Goal: Information Seeking & Learning: Find specific fact

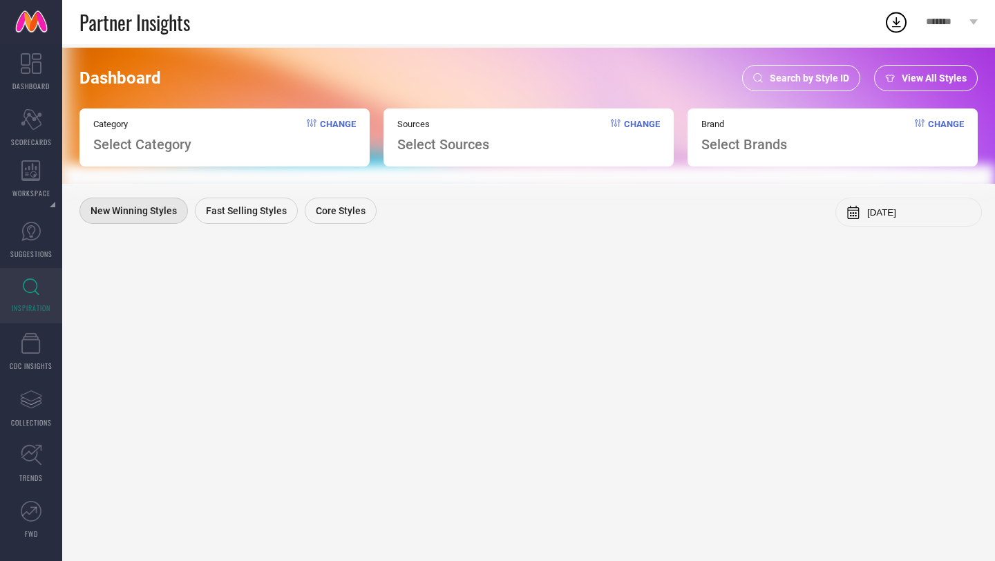
click at [790, 79] on span "Search by Style ID" at bounding box center [809, 78] width 79 height 11
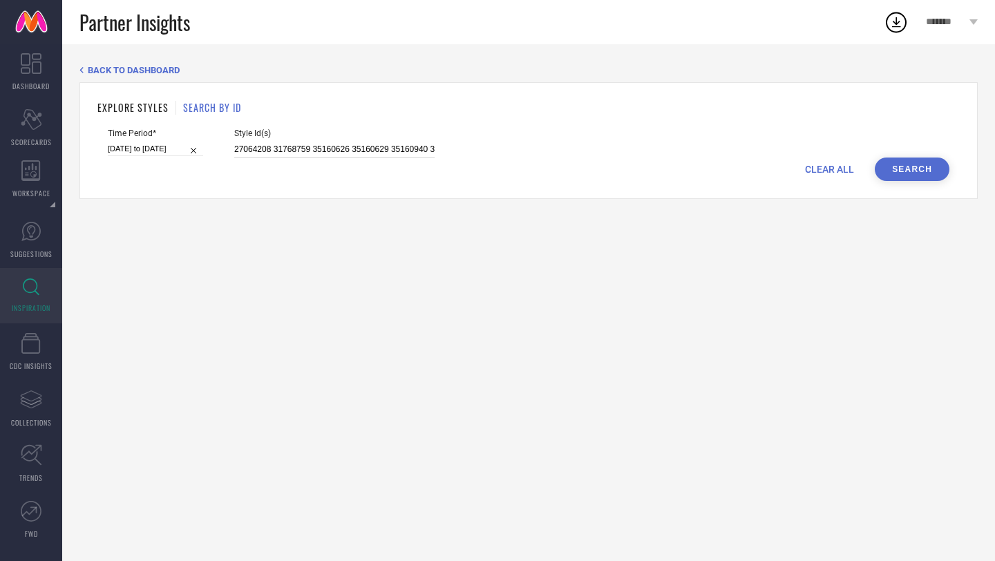
click at [391, 147] on input "27064208 31768759 35160626 35160629 35160940 35160968 35160976 35161061 3516106…" at bounding box center [334, 150] width 200 height 16
paste input "27064208 31768759 35160626 35160629 35160940 35160968 35160976 35161061 3516106…"
type input "27064208 31768759 35160626 35160629 35160940 35160968 35160976 35161061 3516106…"
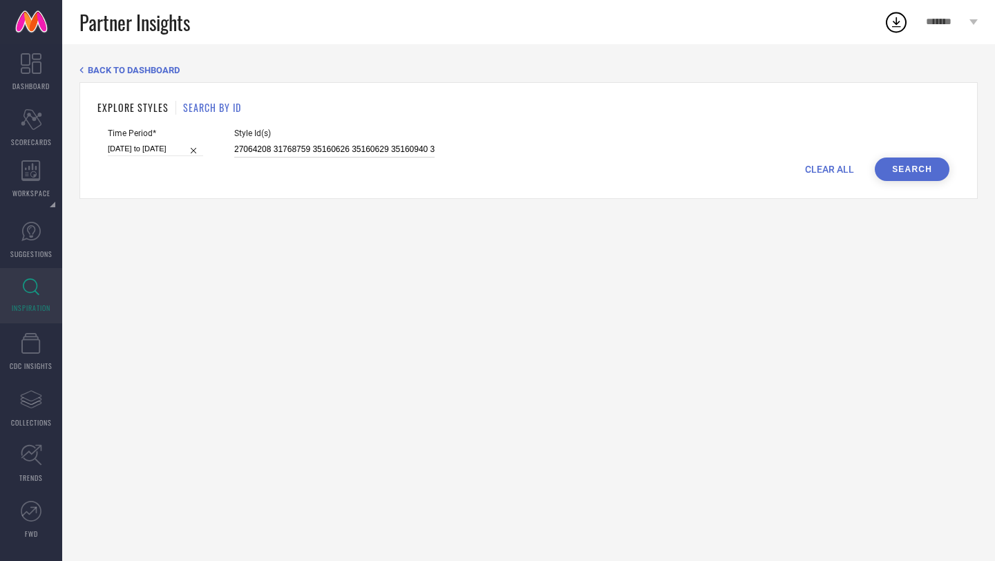
scroll to position [0, 3522]
click at [932, 177] on button "Search" at bounding box center [912, 170] width 75 height 24
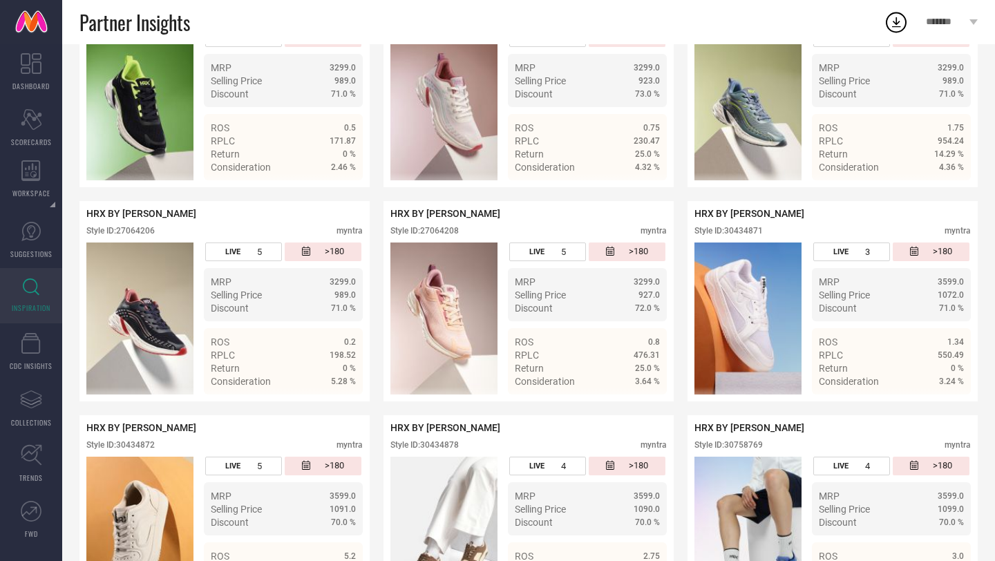
scroll to position [433, 0]
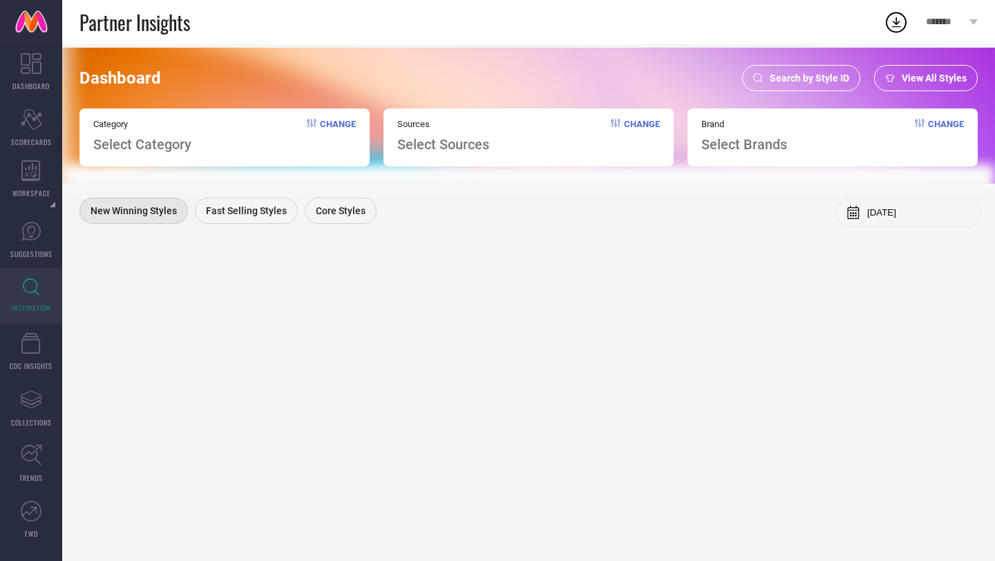
click at [775, 79] on span "Search by Style ID" at bounding box center [809, 78] width 79 height 11
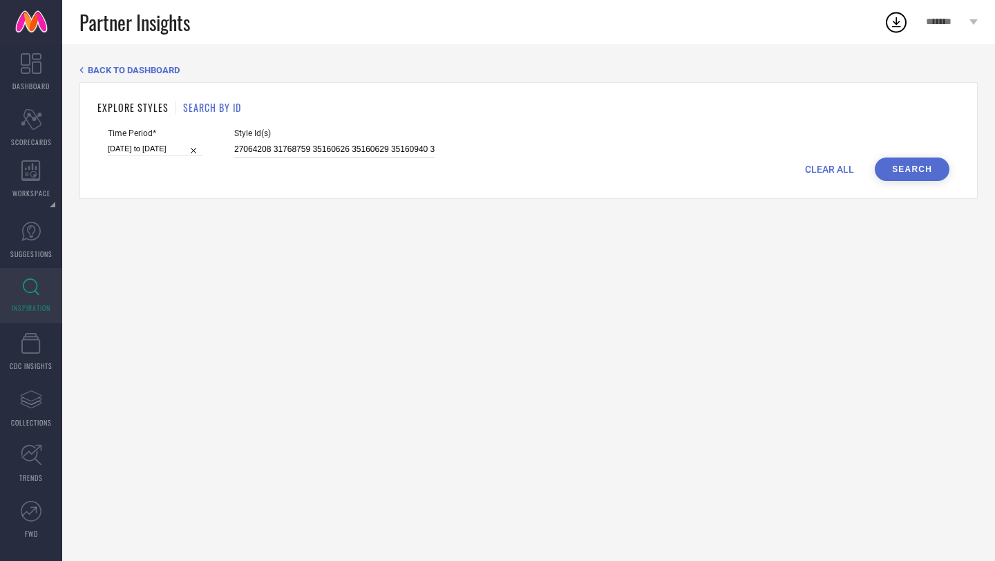
click at [369, 155] on input "27064208 31768759 35160626 35160629 35160940 35160968 35160976 35161061 3516106…" at bounding box center [334, 150] width 200 height 16
paste input "32756178 32030393 32756179 32204937 31829161 33095170 32490314 32756931 3195788…"
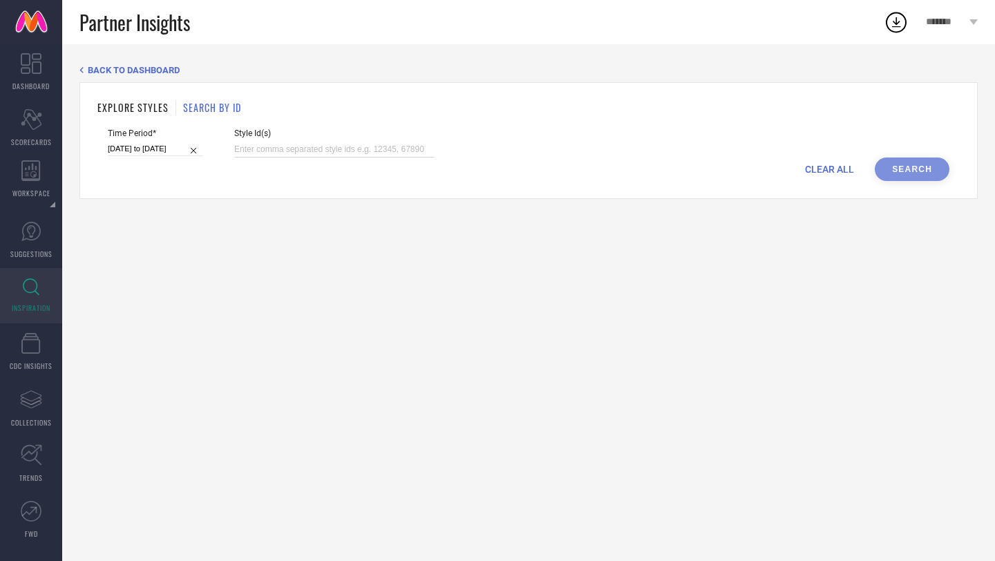
type input "32756178 32030393 32756179 32204937 31829161 33095170 32490314 32756931 3195788…"
click at [149, 153] on input "[DATE] to [DATE]" at bounding box center [155, 149] width 95 height 15
select select "8"
select select "2025"
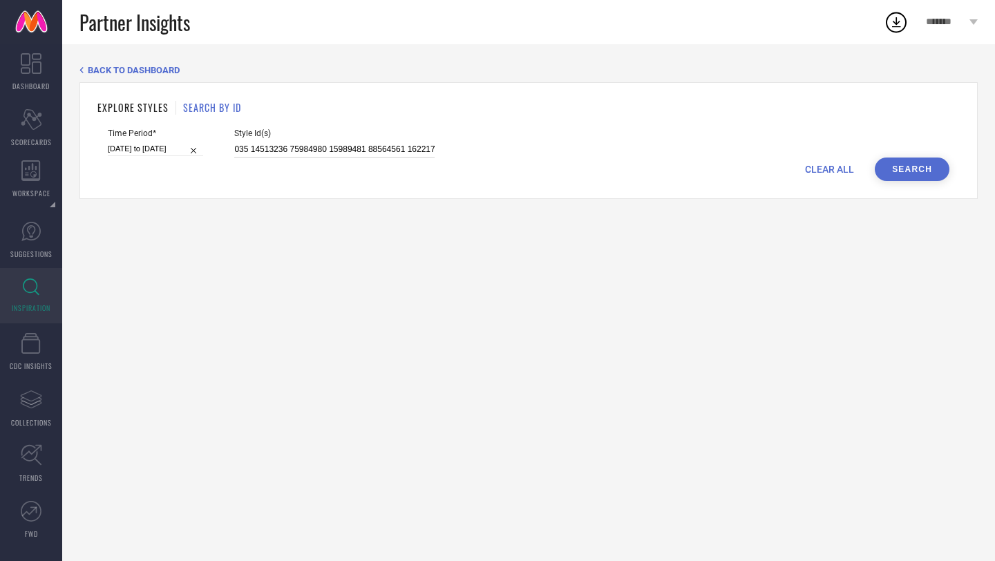
select select "9"
select select "2025"
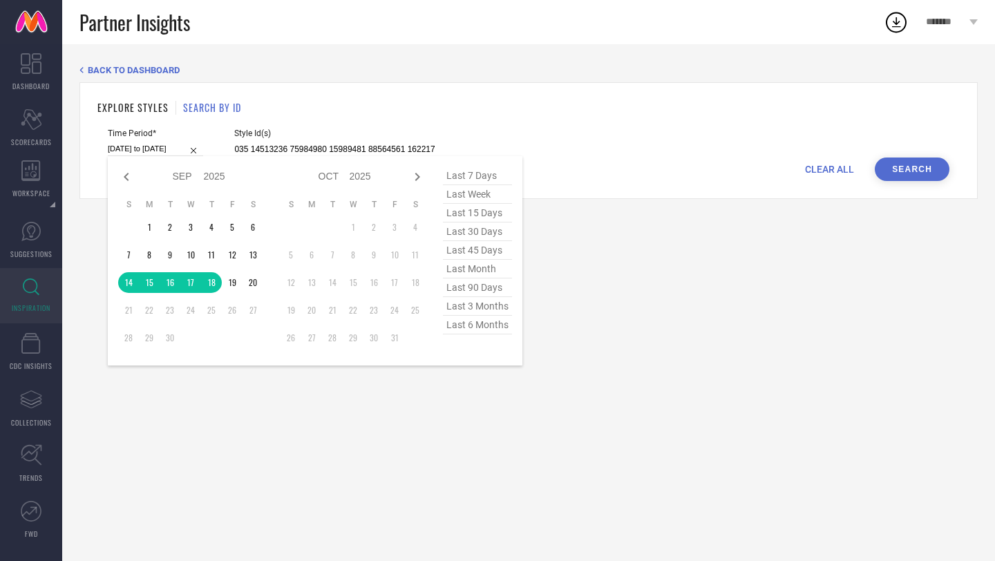
click at [149, 153] on input "[DATE] to [DATE]" at bounding box center [155, 149] width 95 height 15
type input "32756178 32030393 32756179 32204937 31829161 33095170 32490314 32756931 3195788…"
click at [472, 253] on span "last 45 days" at bounding box center [477, 250] width 69 height 19
type input "07-08-2025 to 20-09-2025"
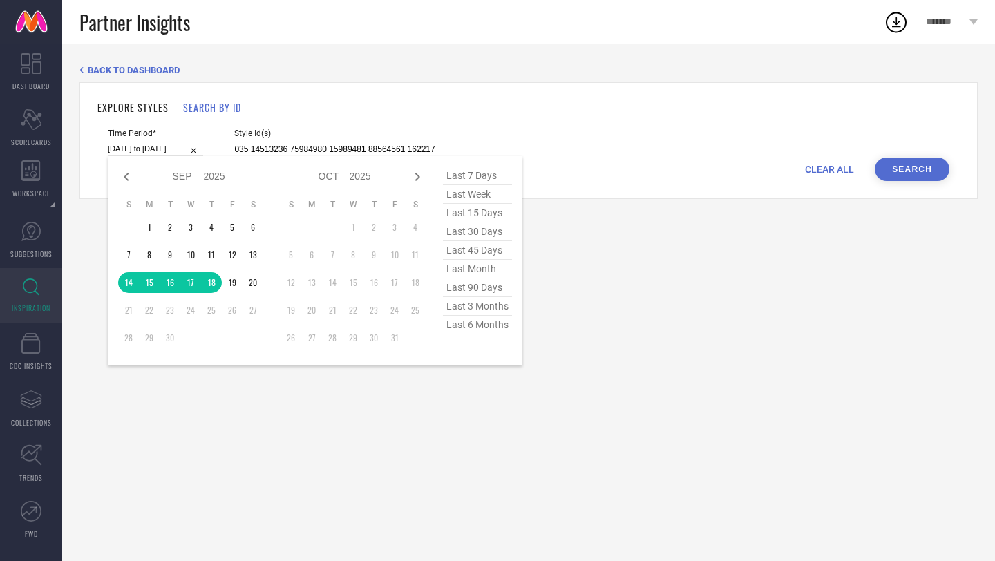
scroll to position [0, 0]
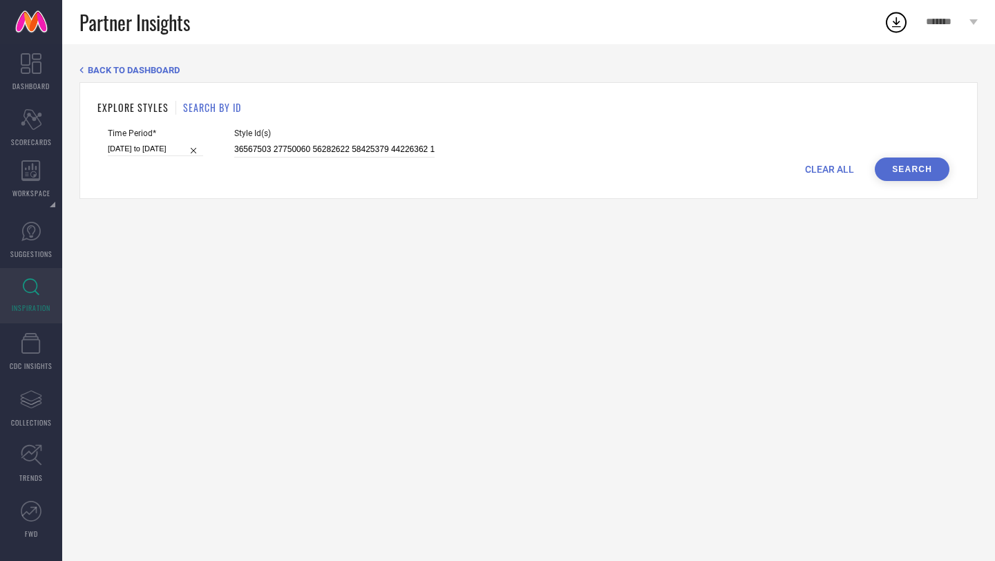
click at [890, 171] on button "Search" at bounding box center [912, 170] width 75 height 24
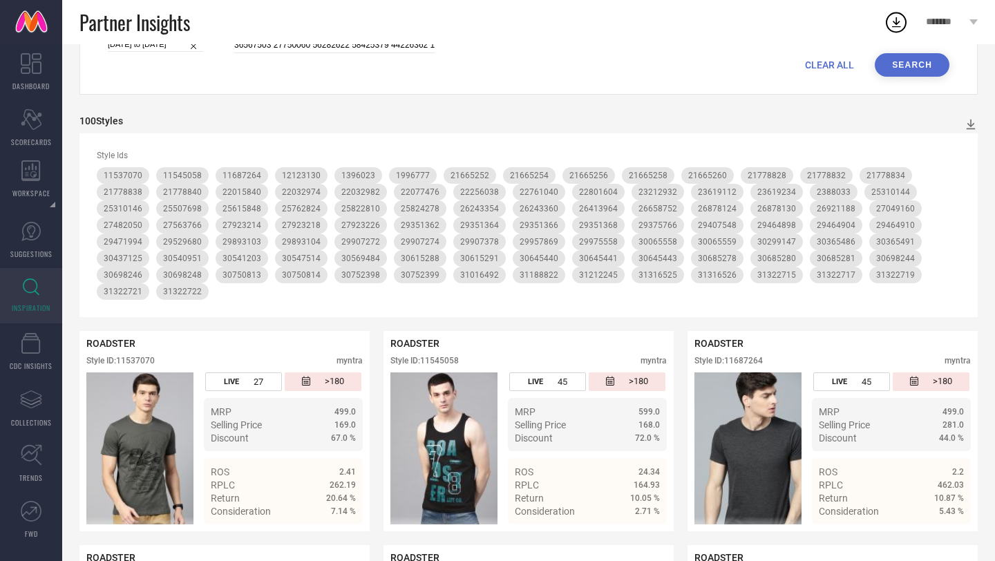
scroll to position [97, 0]
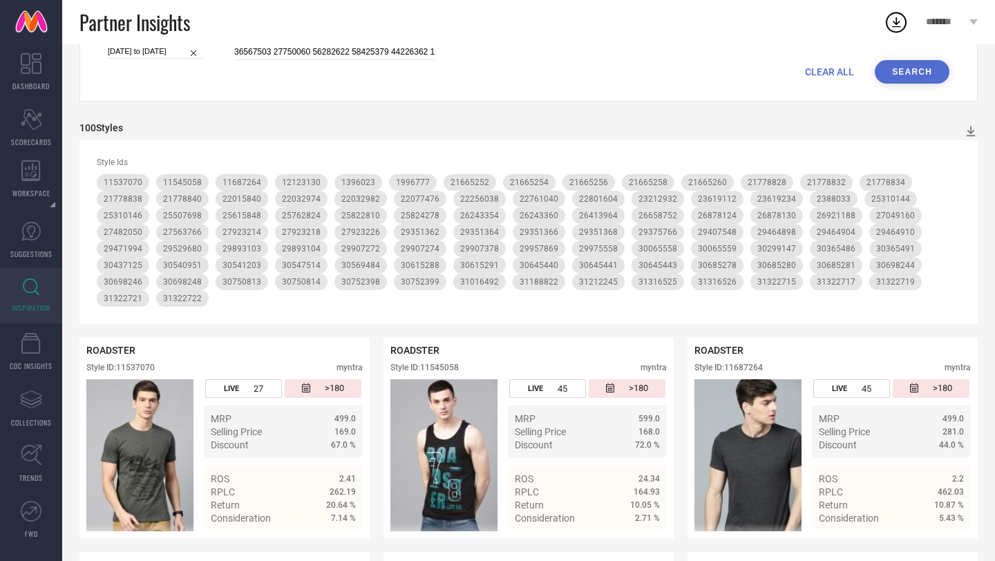
click at [144, 44] on input "07-08-2025 to 20-09-2025" at bounding box center [155, 51] width 95 height 15
select select "7"
select select "2025"
select select "8"
select select "2025"
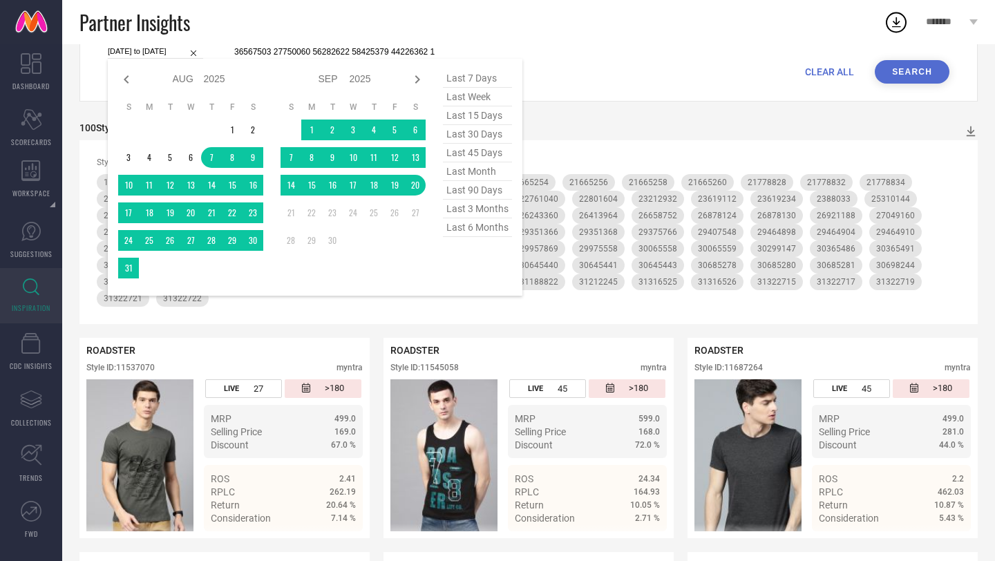
click at [471, 81] on span "last 7 days" at bounding box center [477, 78] width 69 height 19
type input "14-09-2025 to 20-09-2025"
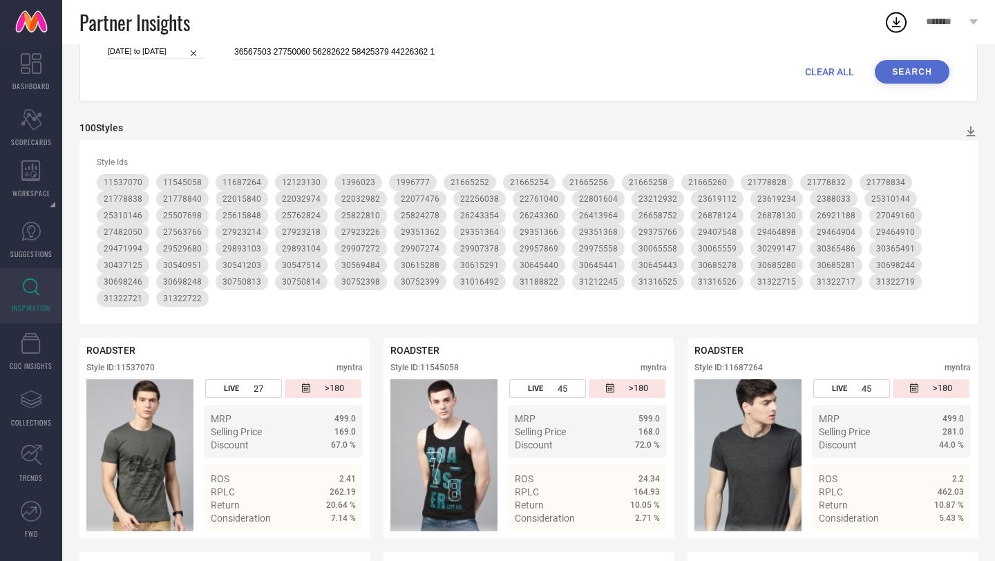
click at [919, 72] on button "Search" at bounding box center [912, 72] width 75 height 24
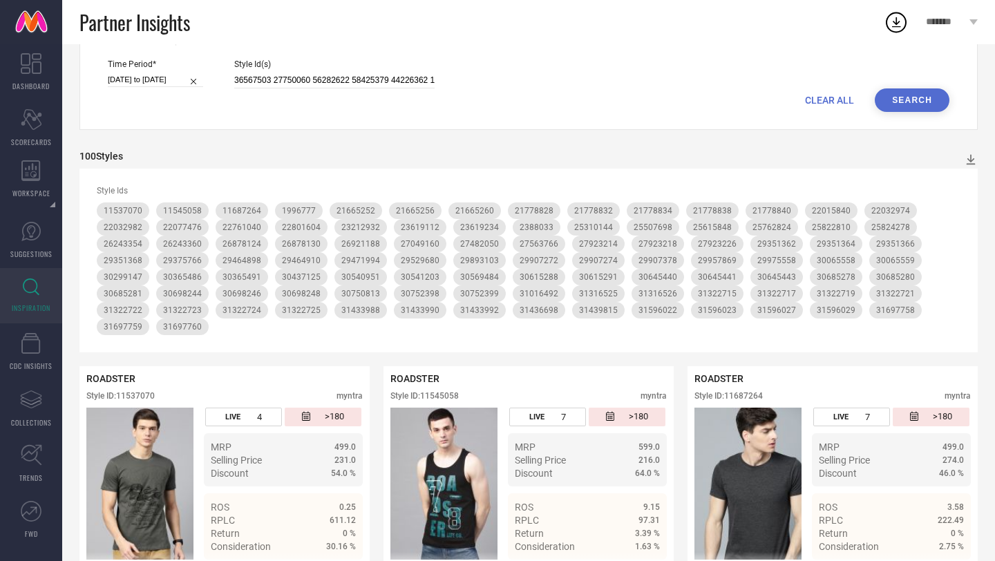
scroll to position [44, 0]
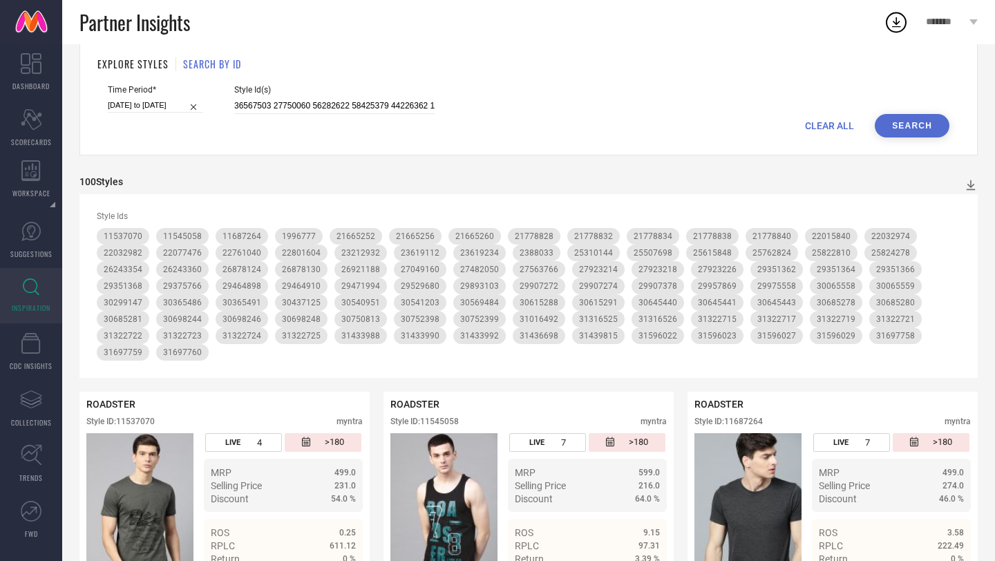
click at [140, 103] on input "14-09-2025 to 20-09-2025" at bounding box center [155, 105] width 95 height 15
select select "8"
select select "2025"
select select "9"
select select "2025"
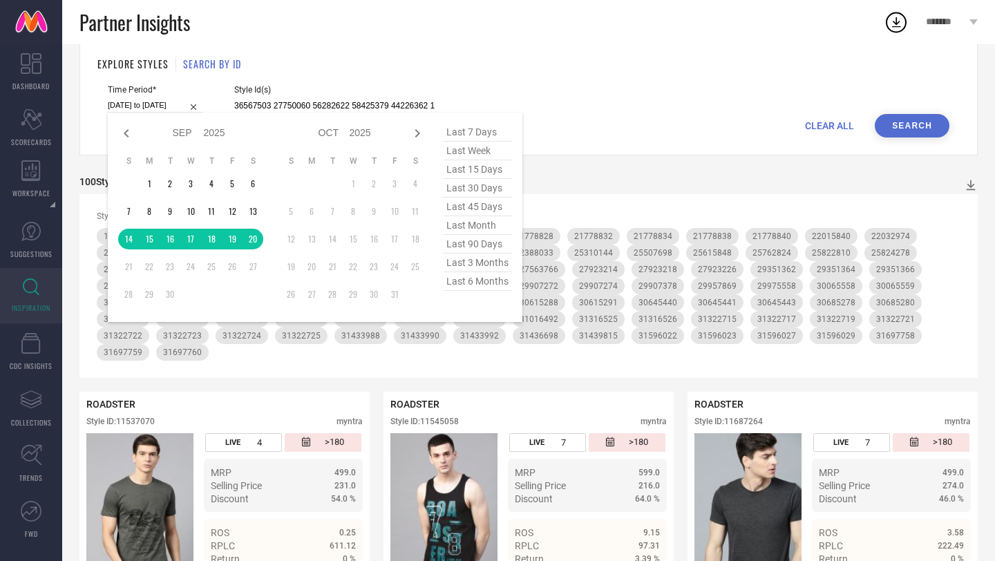
click at [471, 165] on span "last 15 days" at bounding box center [477, 169] width 69 height 19
type input "06-09-2025 to 20-09-2025"
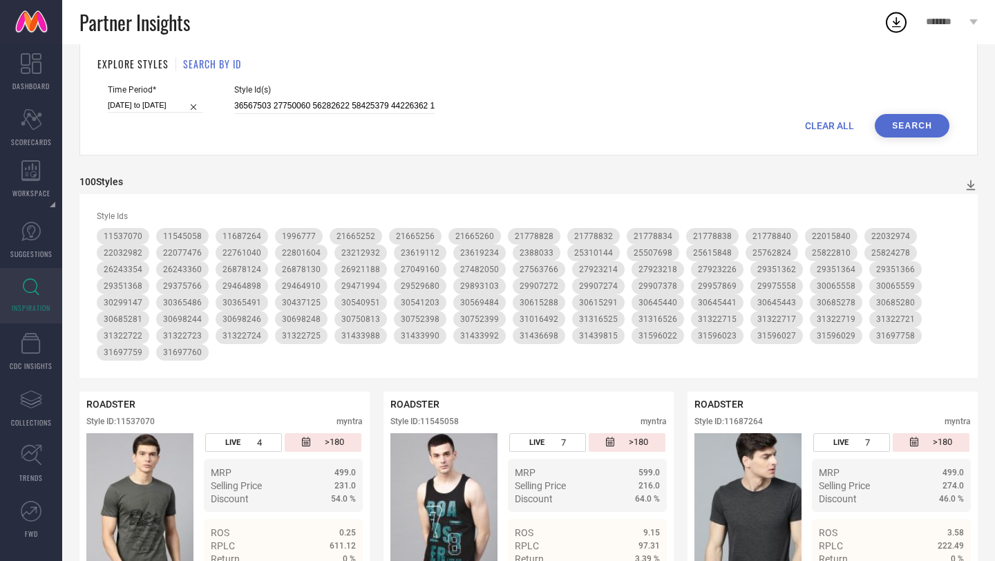
click at [911, 124] on button "Search" at bounding box center [912, 126] width 75 height 24
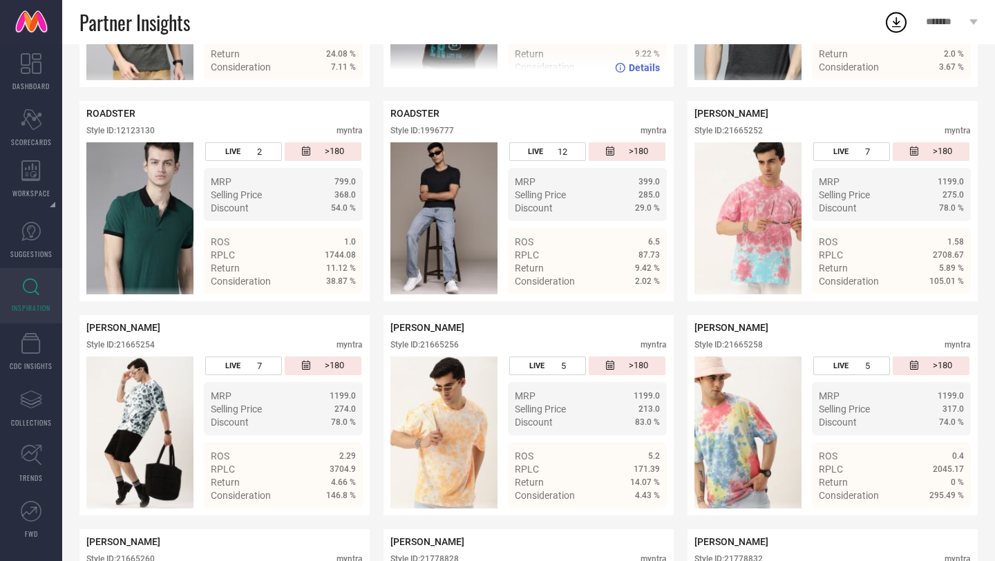
scroll to position [591, 0]
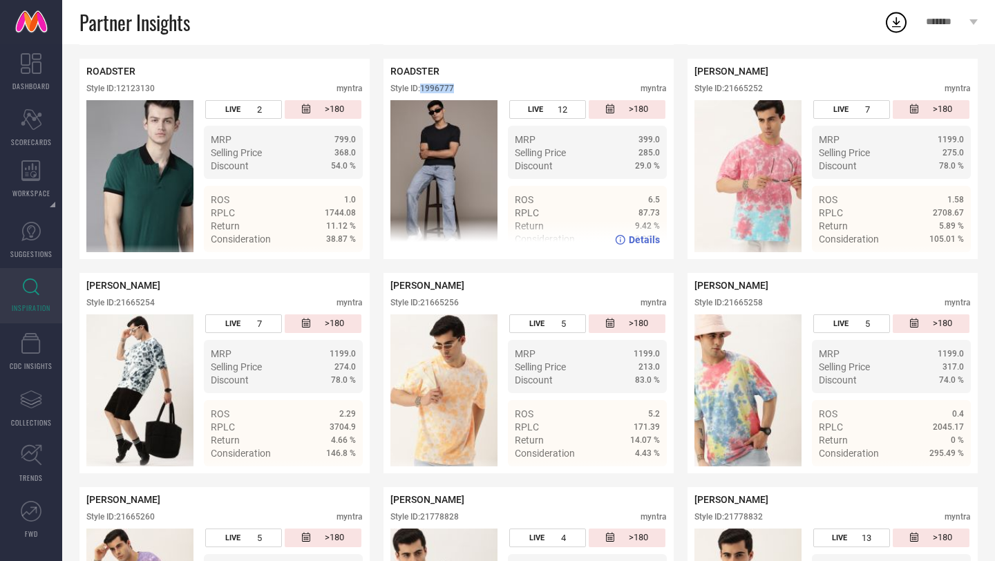
drag, startPoint x: 455, startPoint y: 89, endPoint x: 424, endPoint y: 90, distance: 31.1
click at [424, 90] on div "Style ID: 1996777" at bounding box center [423, 89] width 64 height 10
copy div "1996777"
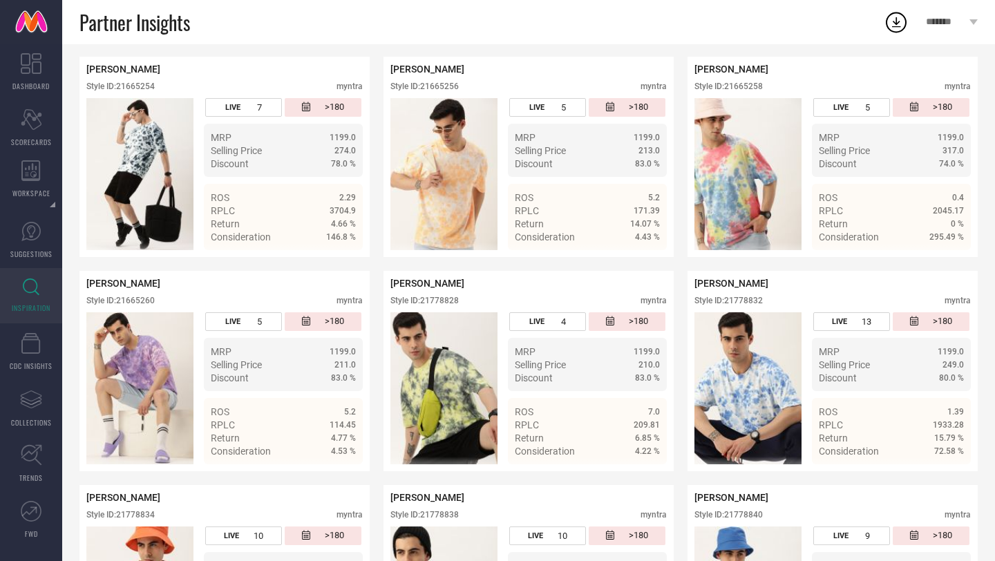
scroll to position [805, 0]
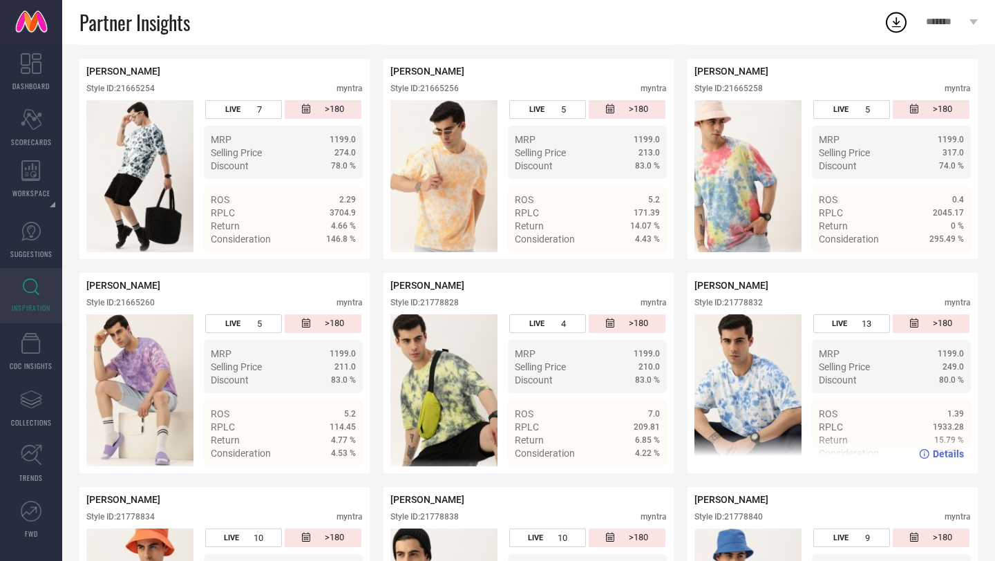
click at [756, 305] on div "Style ID: 21778832" at bounding box center [729, 303] width 68 height 10
copy div "21778832"
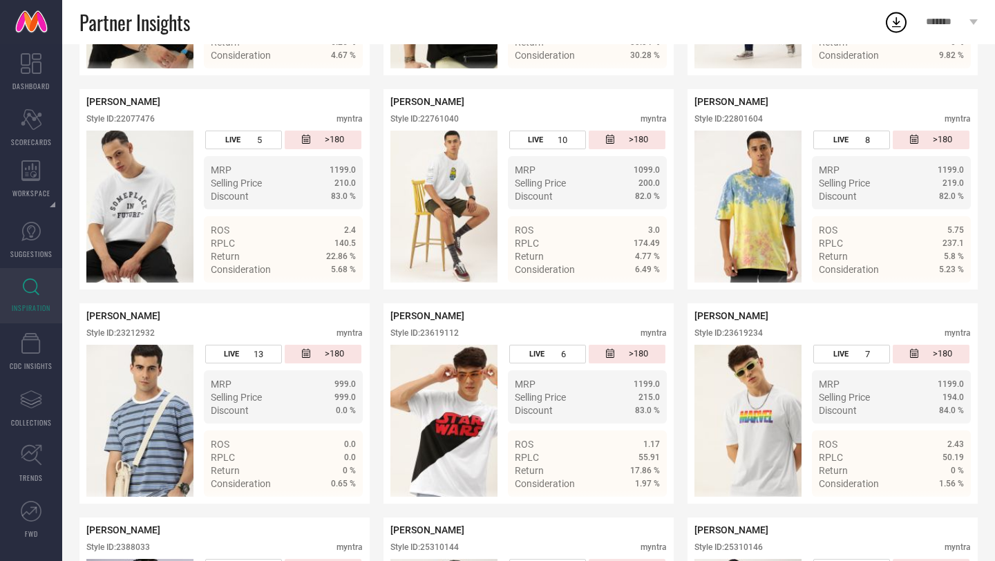
scroll to position [1637, 0]
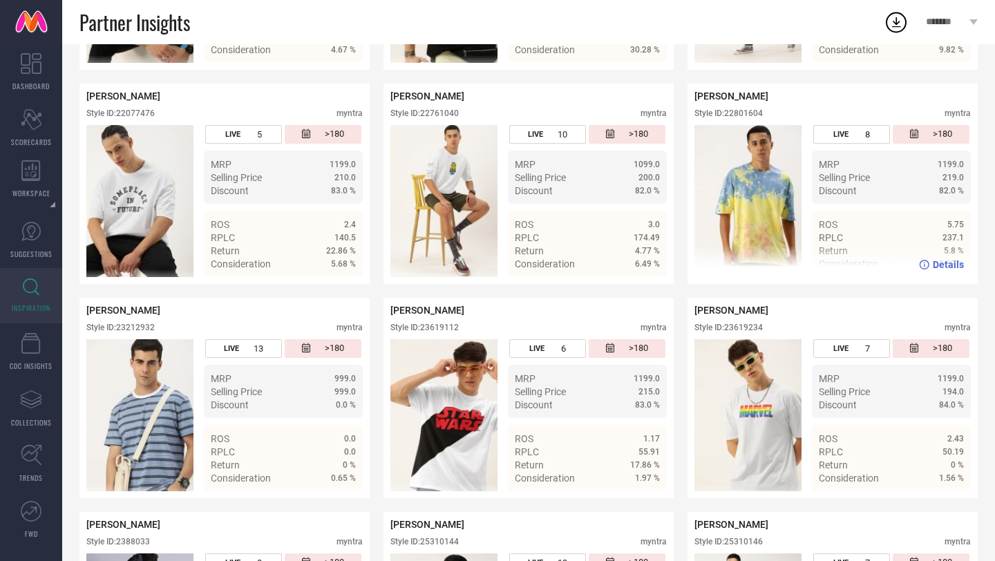
click at [749, 113] on div "Style ID: 22801604" at bounding box center [729, 114] width 68 height 10
copy div "22801604"
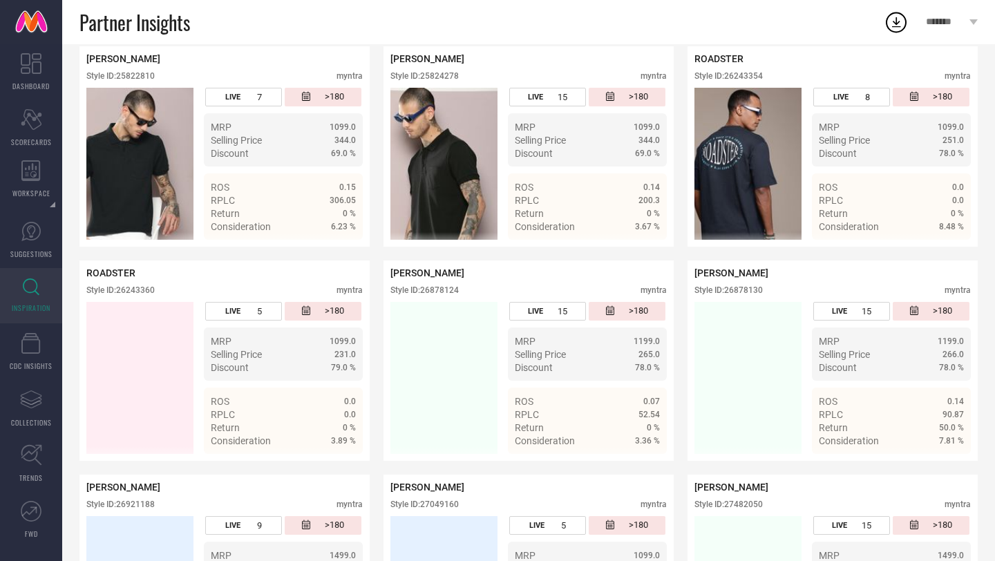
scroll to position [2561, 0]
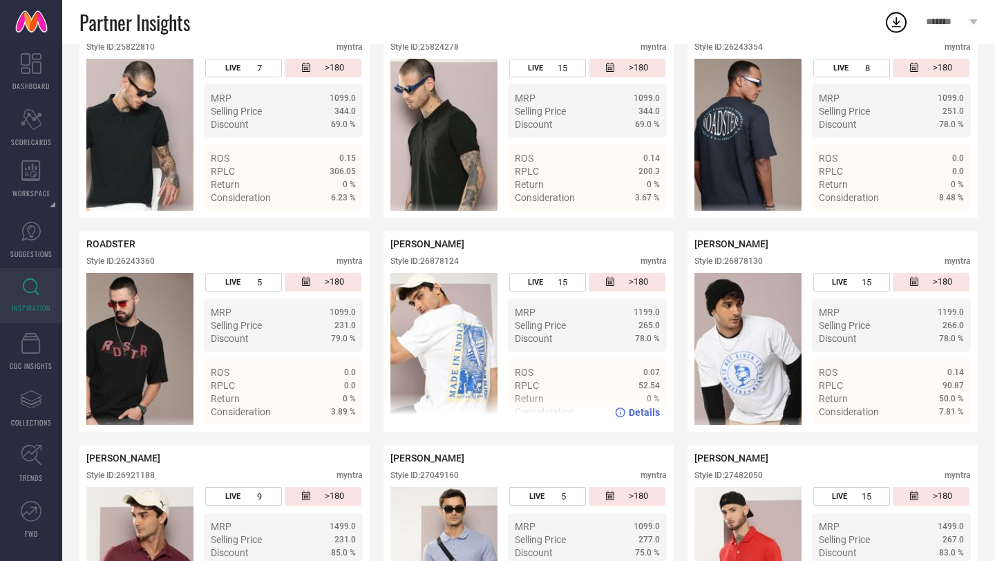
click at [447, 264] on div "Style ID: 26878124" at bounding box center [425, 261] width 68 height 10
copy div "26878124"
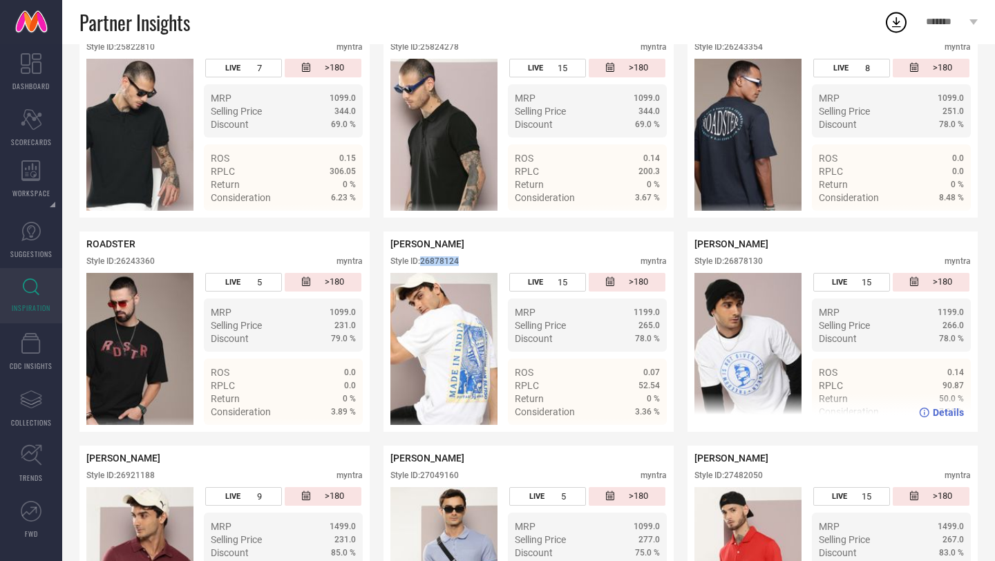
click at [755, 263] on div "Style ID: 26878130" at bounding box center [729, 261] width 68 height 10
copy div "26878130"
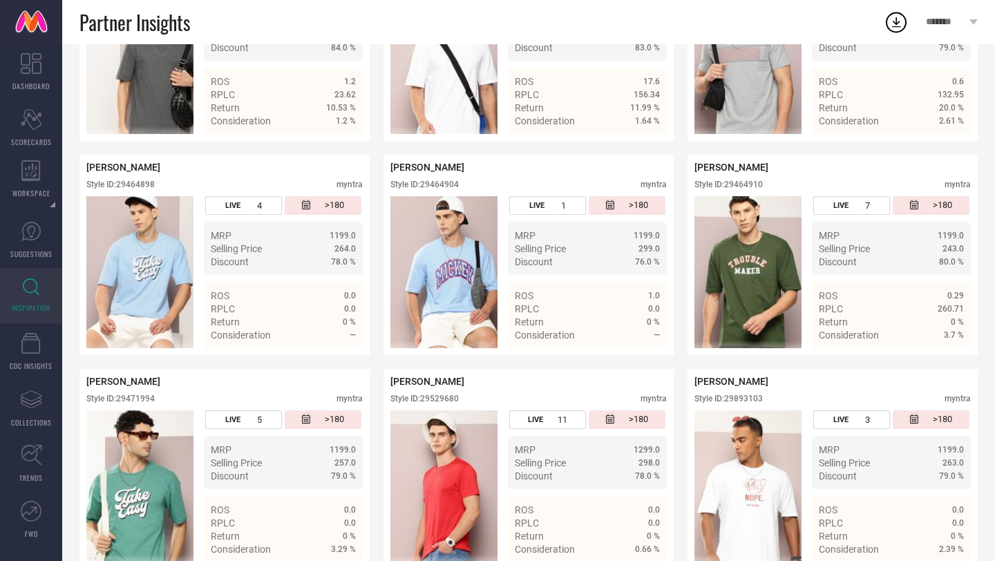
scroll to position [4125, 0]
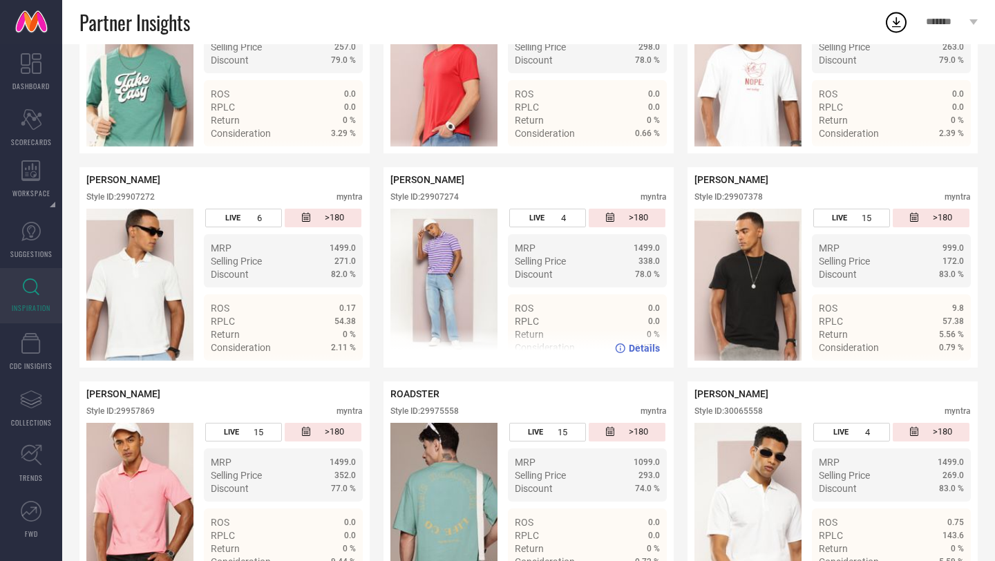
click at [438, 202] on div "Style ID: 29907274" at bounding box center [425, 197] width 68 height 10
copy div "29907274"
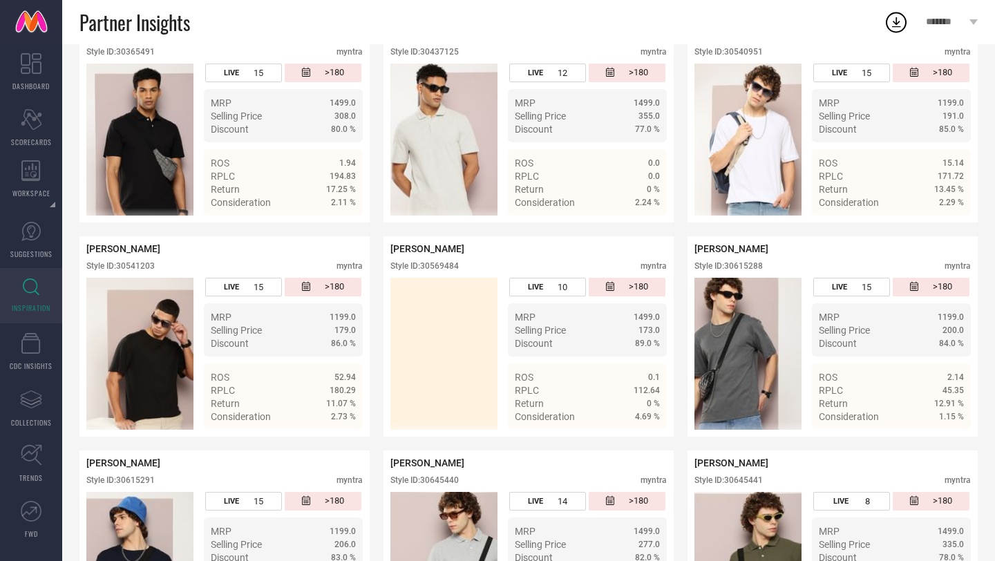
scroll to position [4914, 0]
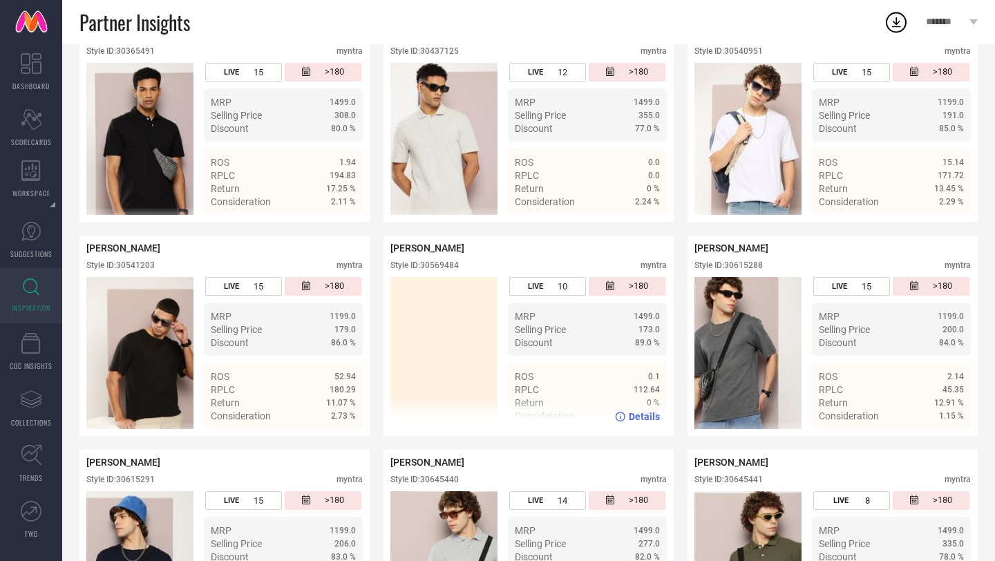
click at [439, 270] on div "Style ID: 30569484" at bounding box center [425, 266] width 68 height 10
copy div "30569484"
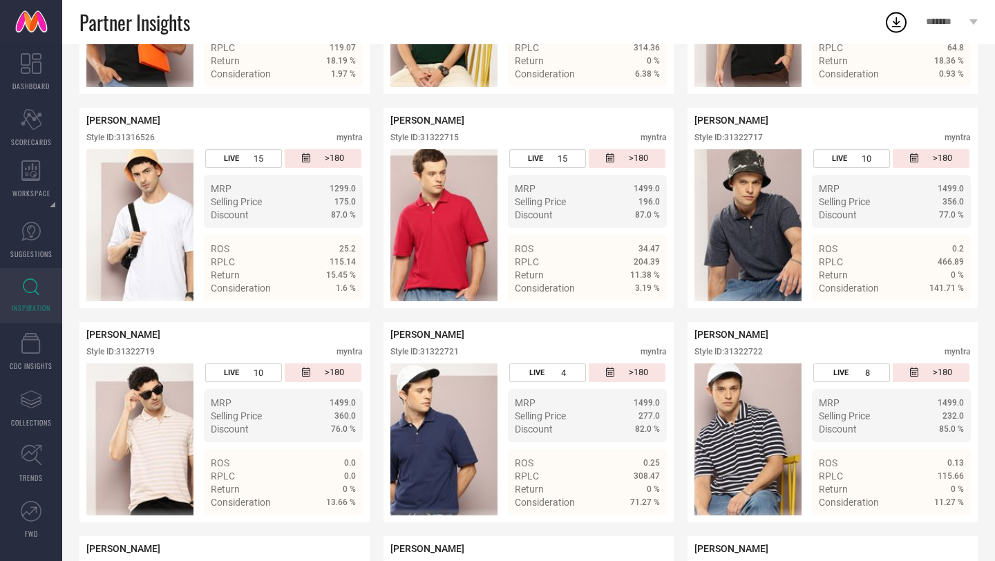
scroll to position [6331, 0]
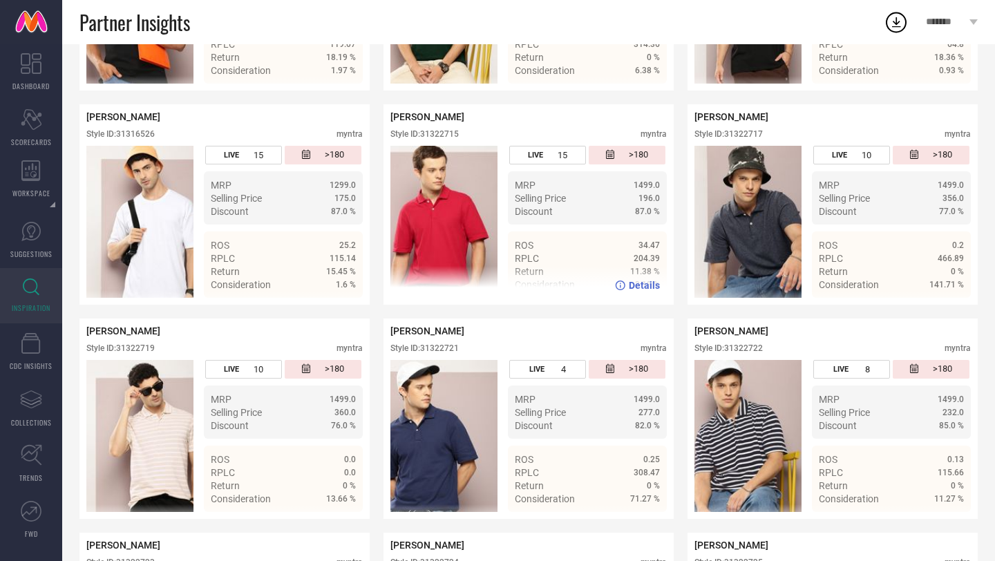
click at [435, 139] on div "Style ID: 31322715" at bounding box center [425, 134] width 68 height 10
copy div "31322715"
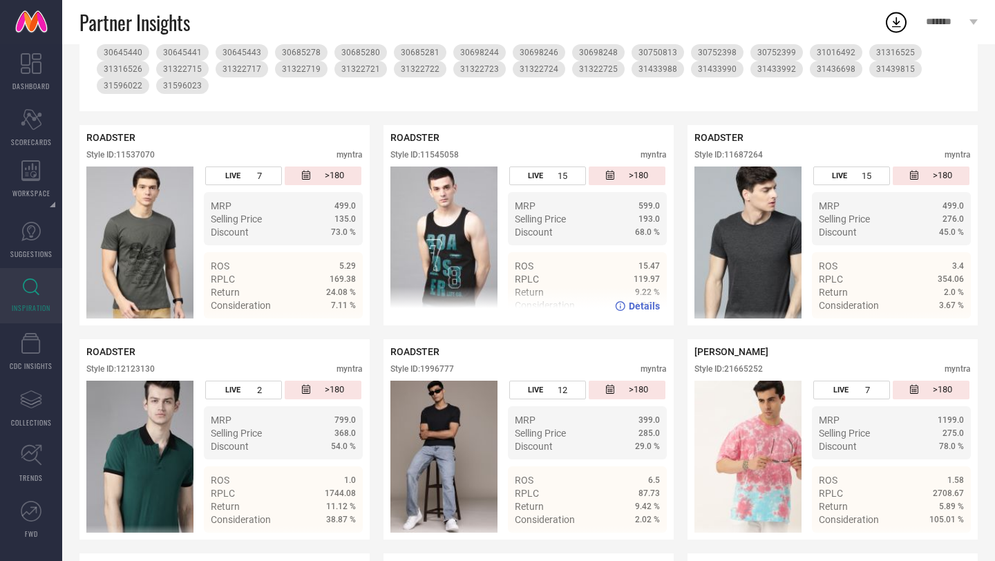
scroll to position [0, 0]
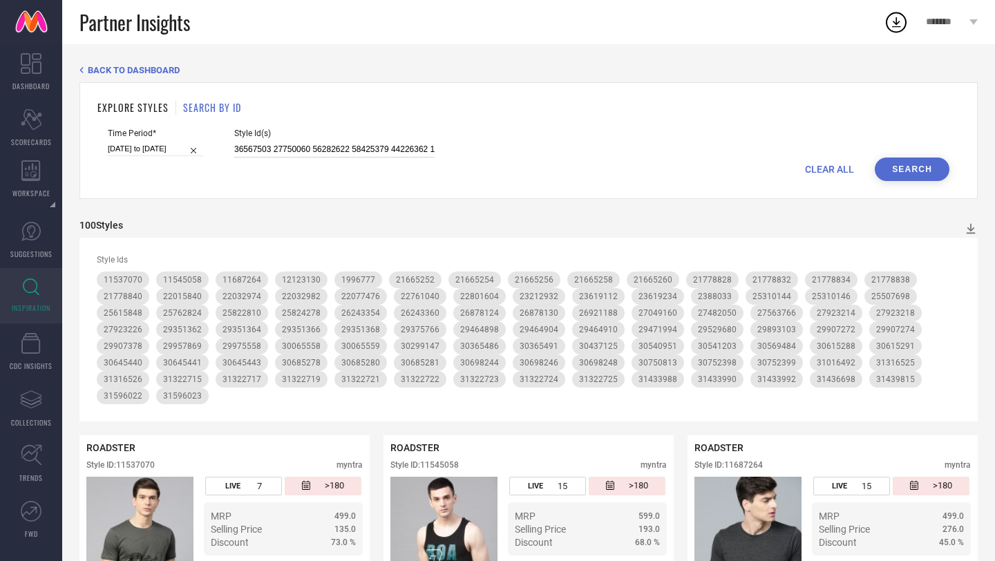
click at [388, 149] on input at bounding box center [334, 150] width 200 height 16
paste input "32756178 32030393 32756179 32204937 31829161 33095170 32490314 32756931 3195788…"
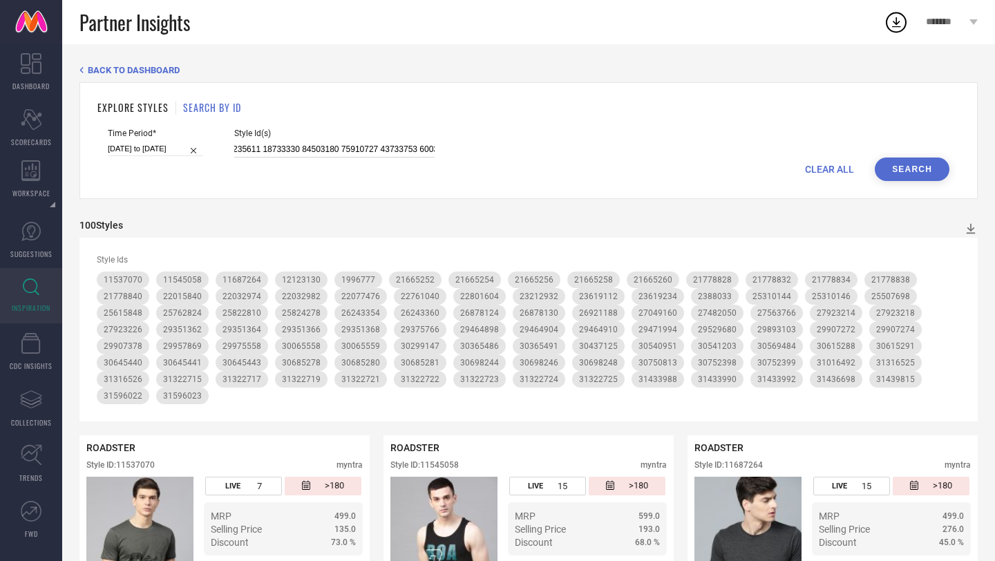
type input "32756178 32030393 32756179 32204937 31829161 33095170 32490314 32756931 3195788…"
click at [907, 171] on button "Search" at bounding box center [912, 170] width 75 height 24
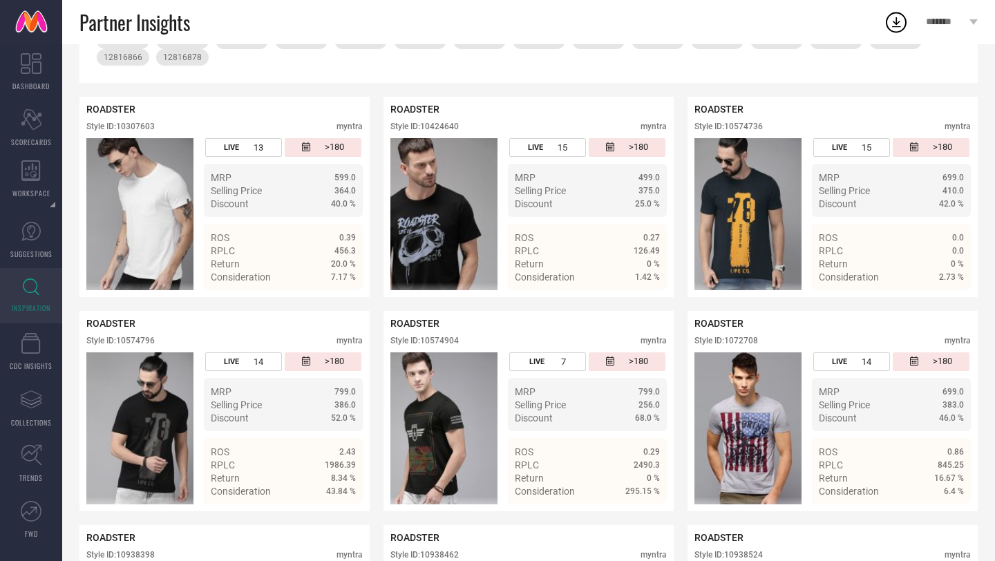
scroll to position [311, 0]
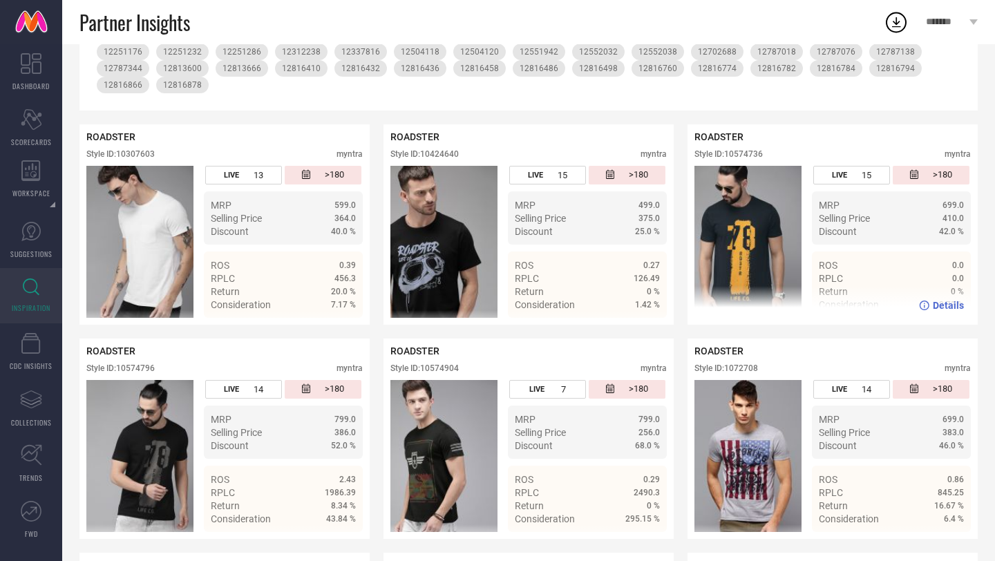
click at [751, 153] on div "Style ID: 10574736" at bounding box center [729, 154] width 68 height 10
copy div "10574736"
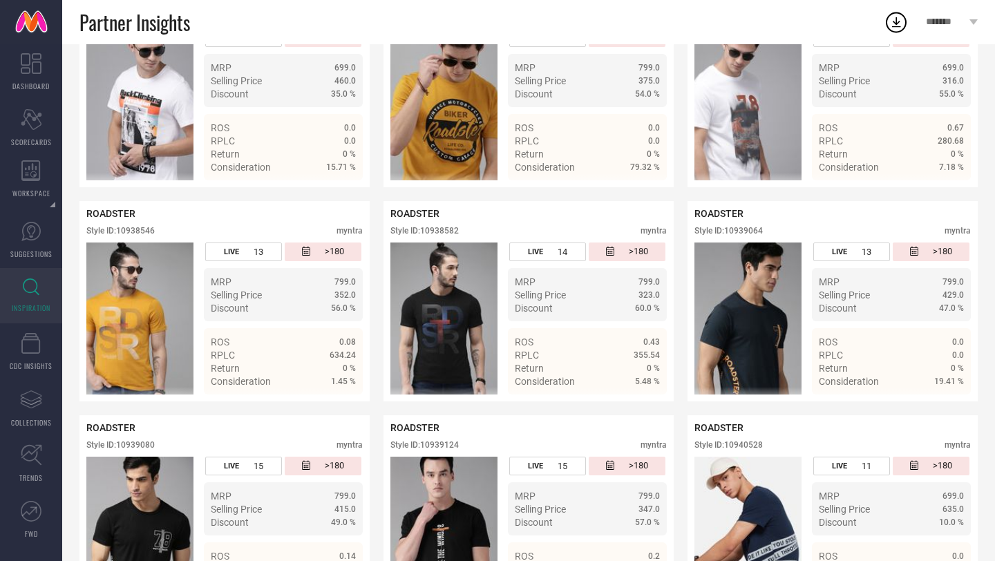
scroll to position [1049, 0]
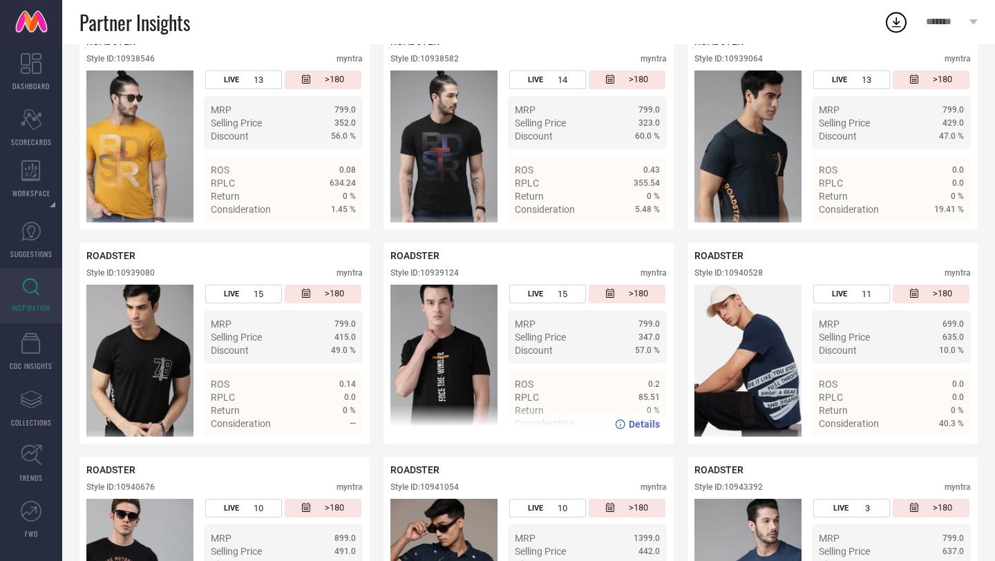
click at [438, 276] on div "Style ID: 10939124" at bounding box center [425, 273] width 68 height 10
copy div "10939124"
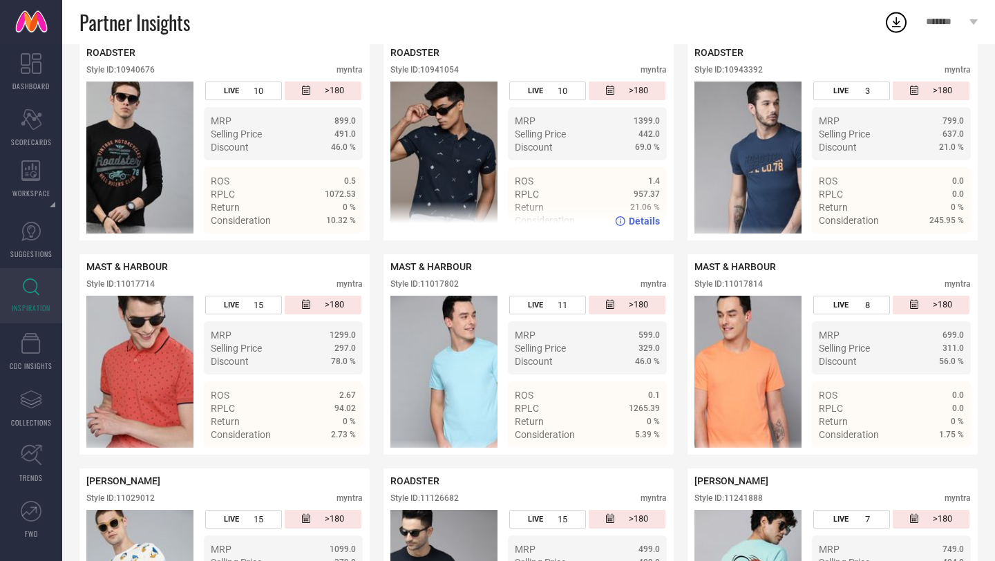
scroll to position [1471, 0]
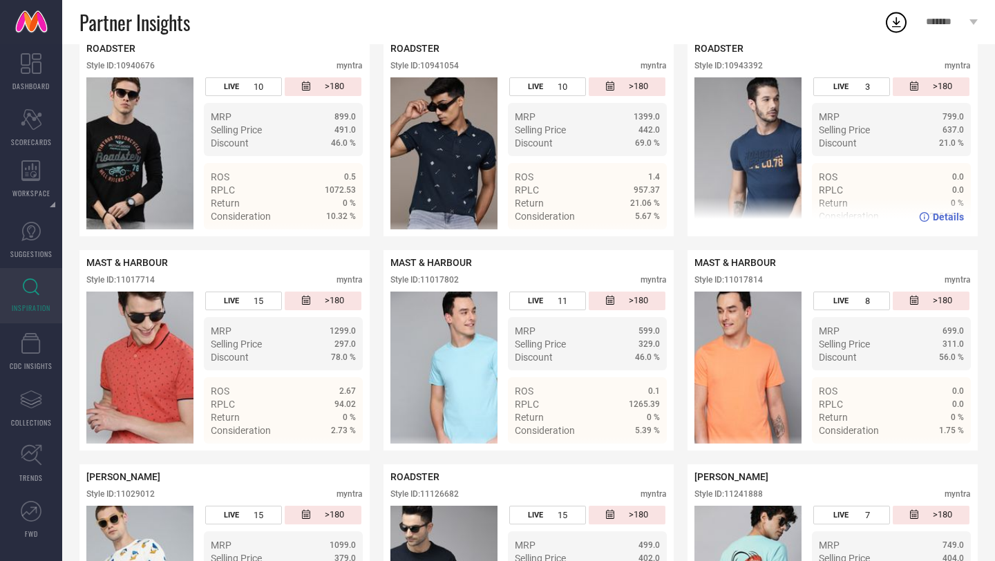
click at [751, 69] on div "Style ID: 10943392" at bounding box center [729, 66] width 68 height 10
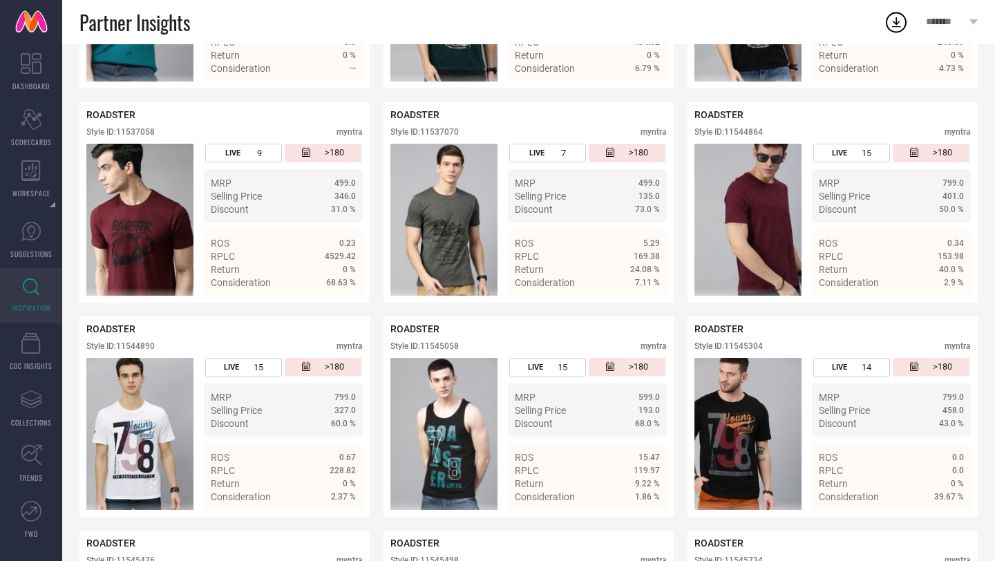
scroll to position [2263, 0]
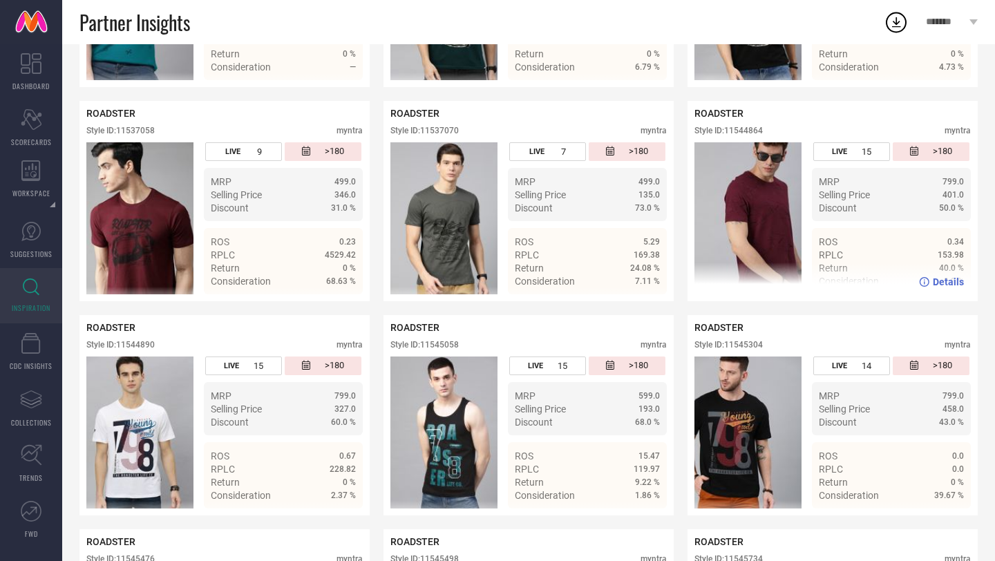
click at [744, 135] on div "Style ID: 11544864" at bounding box center [729, 131] width 68 height 10
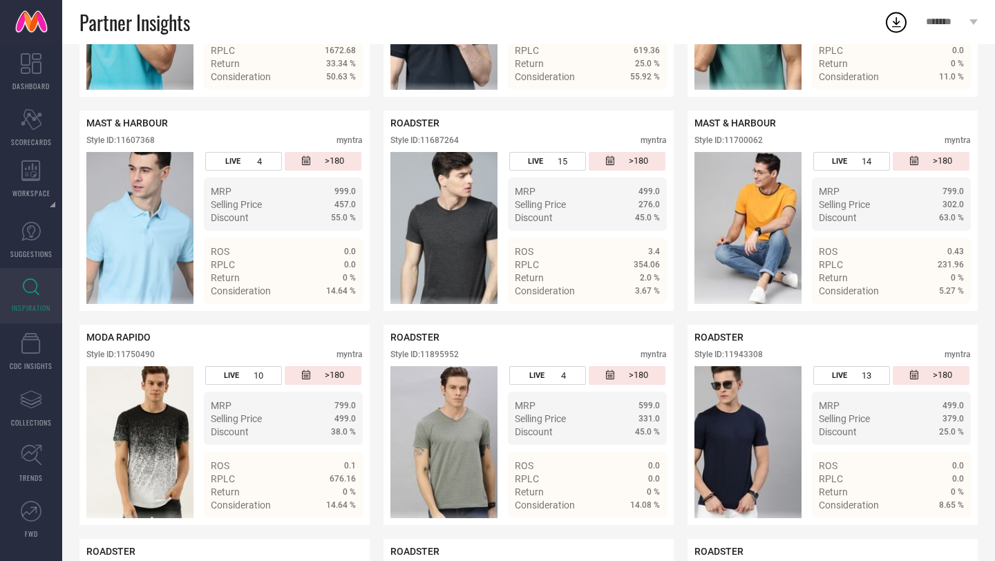
scroll to position [3113, 0]
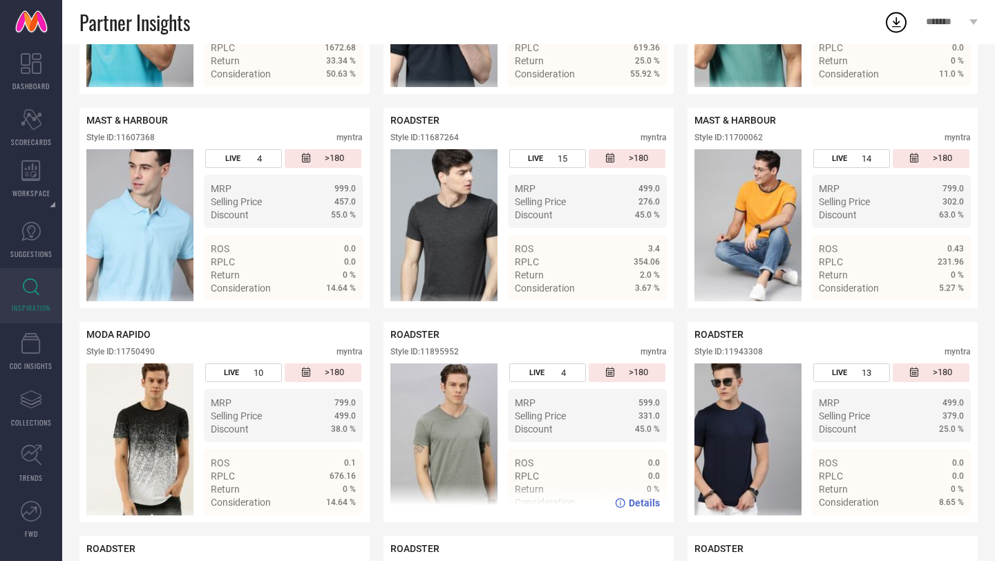
click at [444, 354] on div "Style ID: 11895952" at bounding box center [425, 352] width 68 height 10
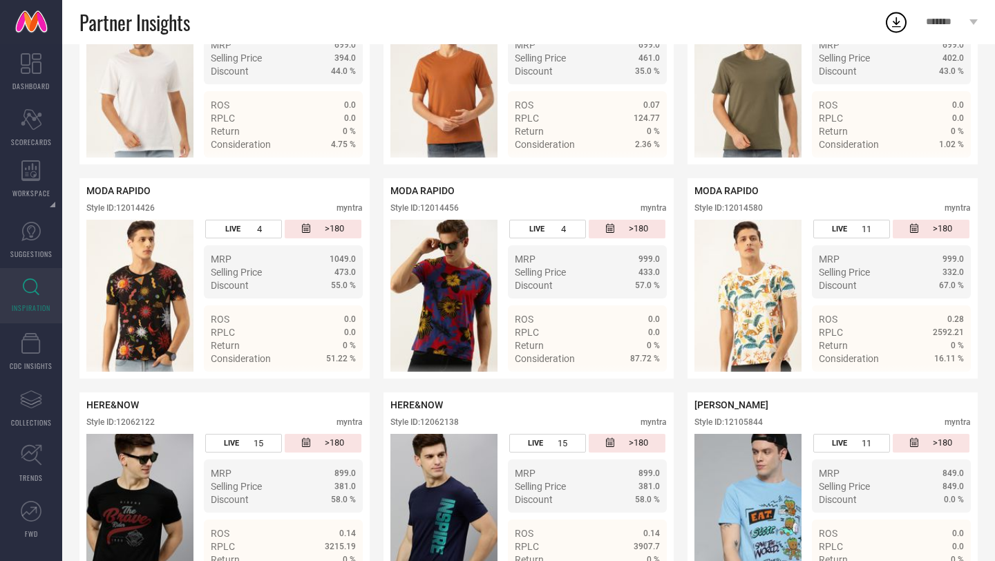
scroll to position [4115, 0]
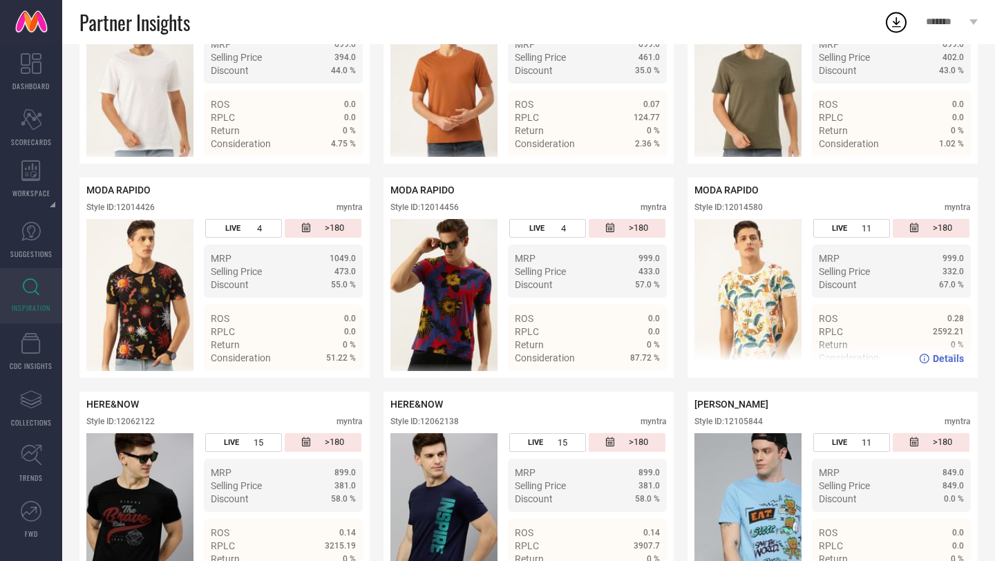
click at [752, 212] on div "Style ID: 12014580" at bounding box center [729, 208] width 68 height 10
